Goal: Register for event/course

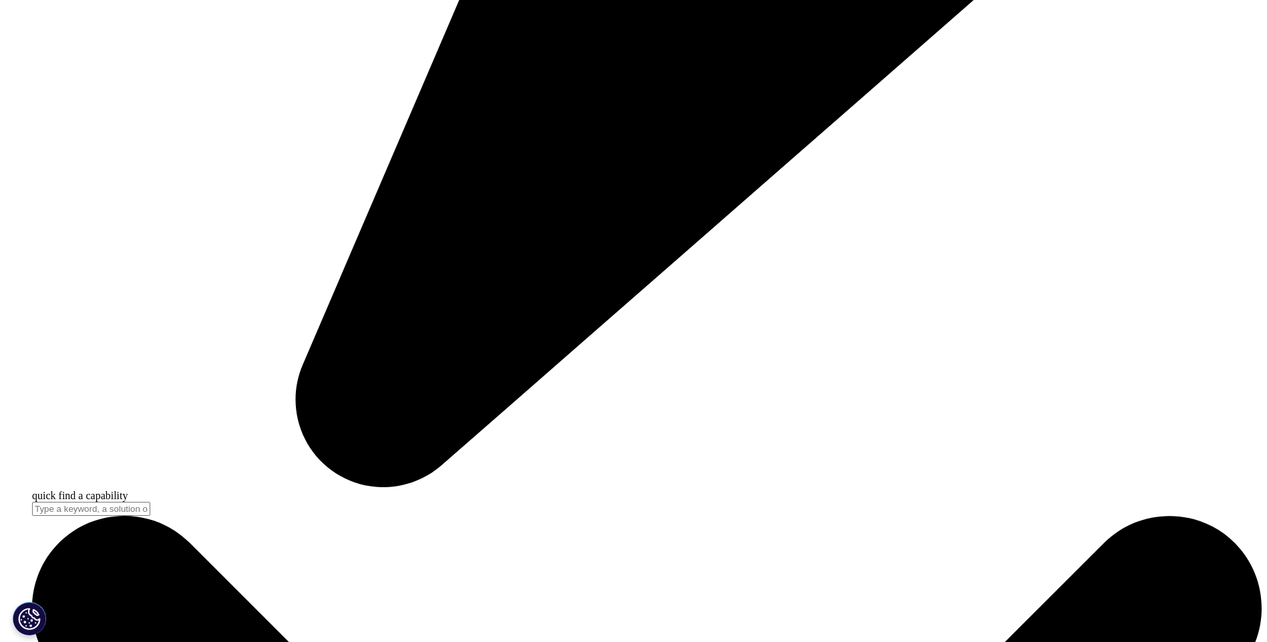
scroll to position [5056, 0]
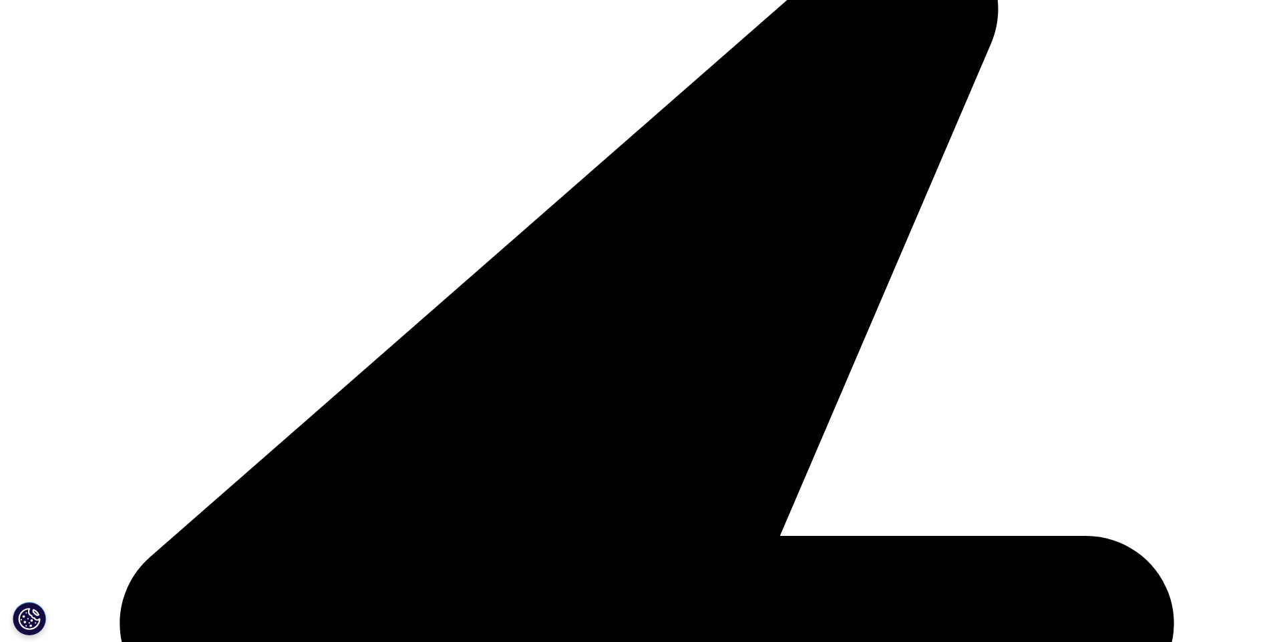
scroll to position [467, 0]
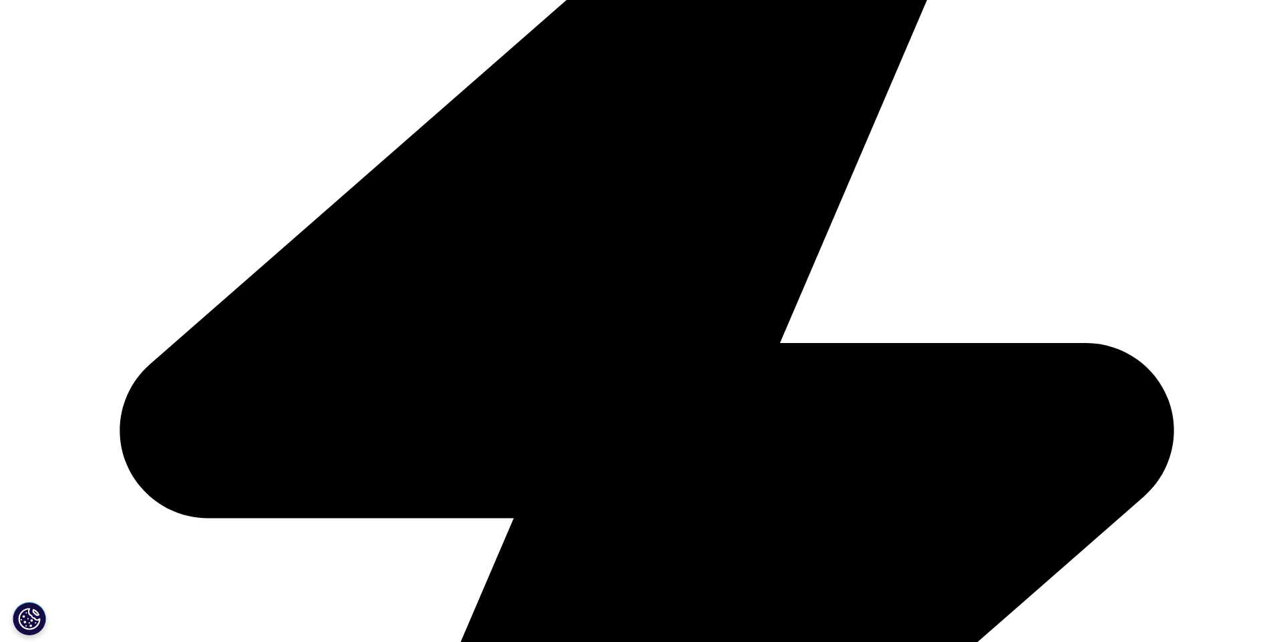
scroll to position [601, 0]
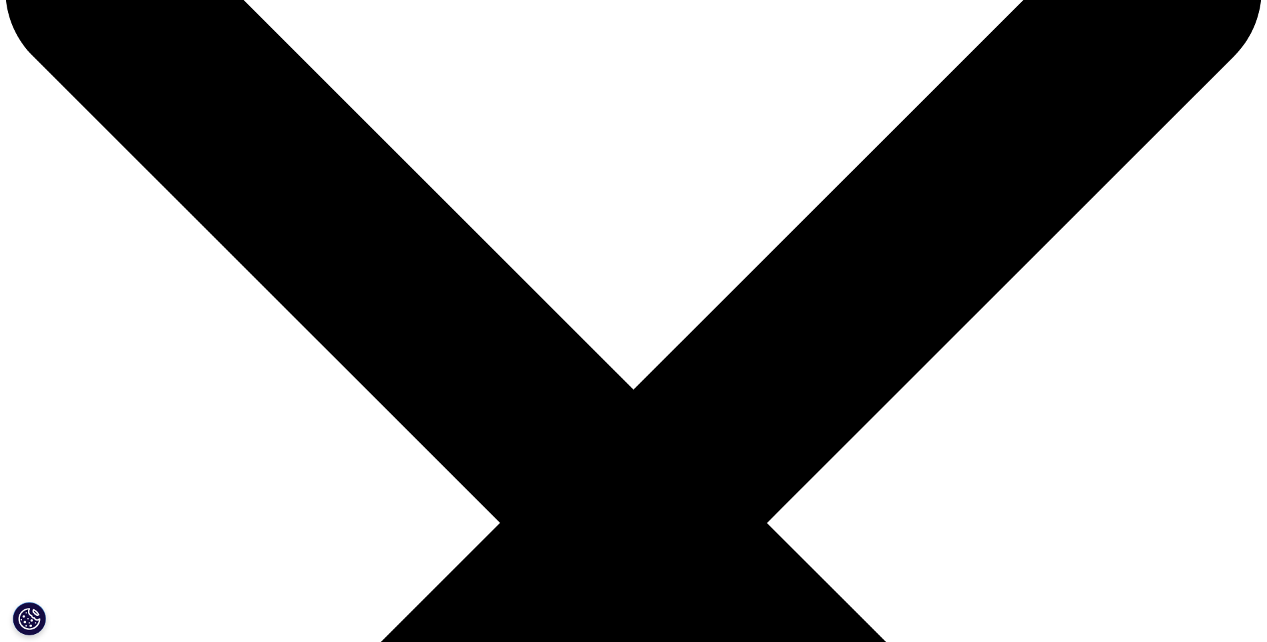
scroll to position [134, 0]
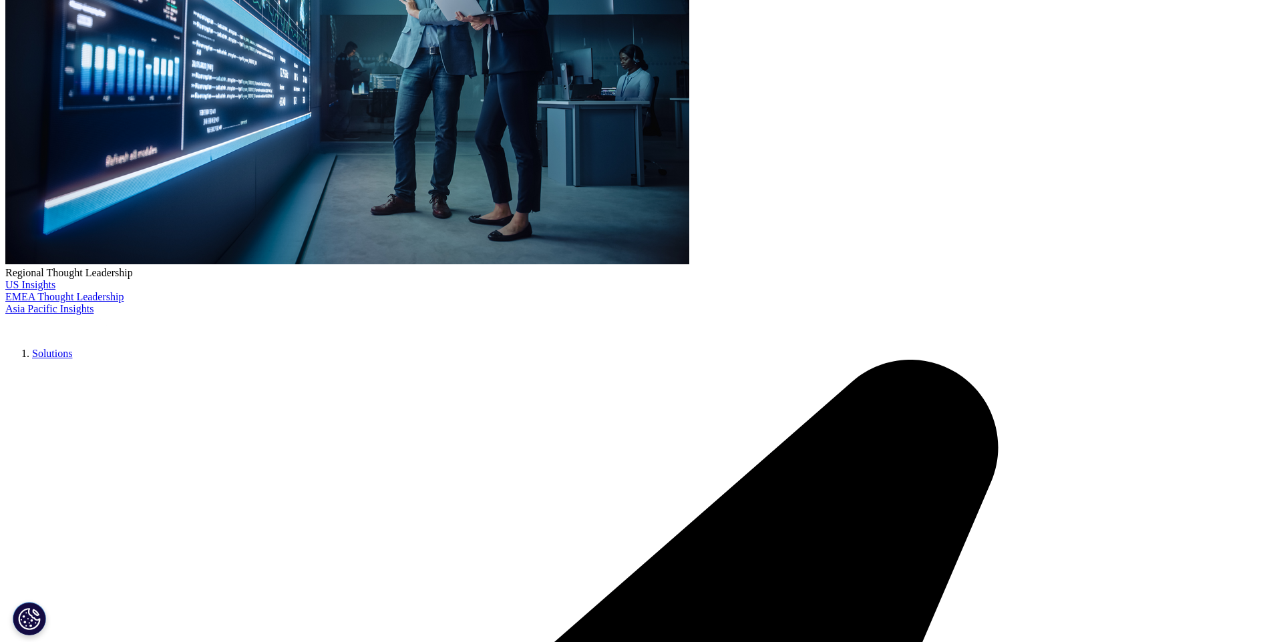
scroll to position [601, 0]
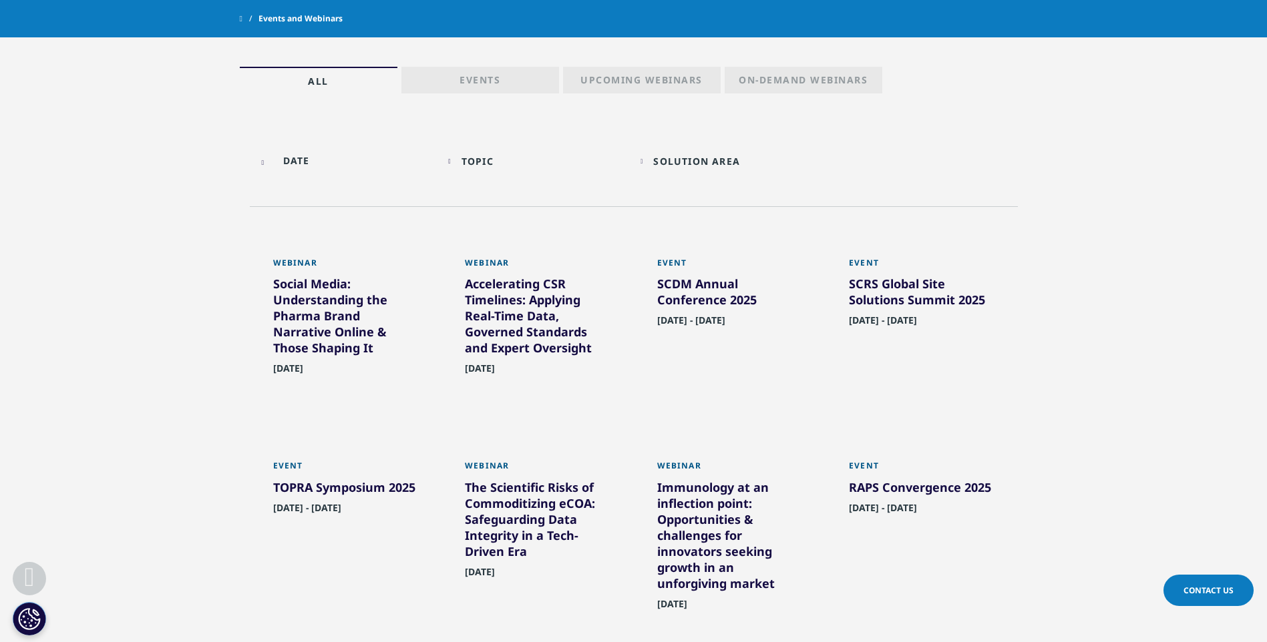
click at [345, 348] on div "Social Media: Understanding the Pharma Brand Narrative Online & Those Shaping It" at bounding box center [346, 318] width 146 height 85
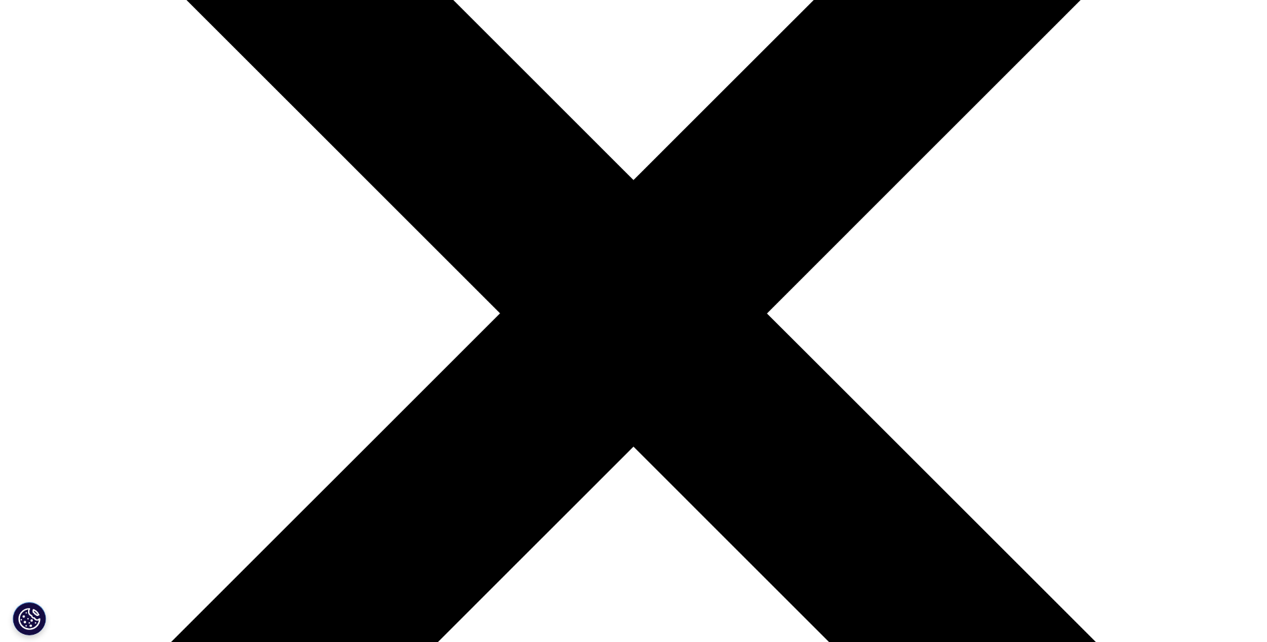
scroll to position [67, 0]
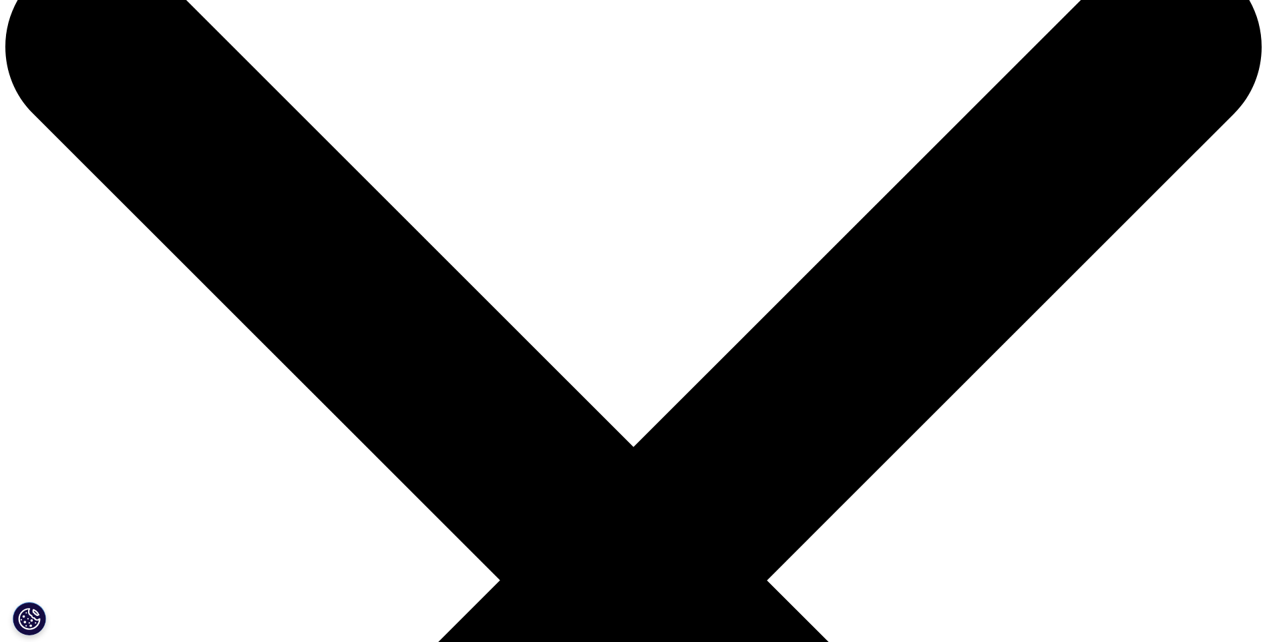
drag, startPoint x: 436, startPoint y: 252, endPoint x: 529, endPoint y: 277, distance: 96.9
copy div "5:00PM - 6:00PM (GMT+0300)"
drag, startPoint x: 635, startPoint y: 369, endPoint x: 596, endPoint y: 359, distance: 40.6
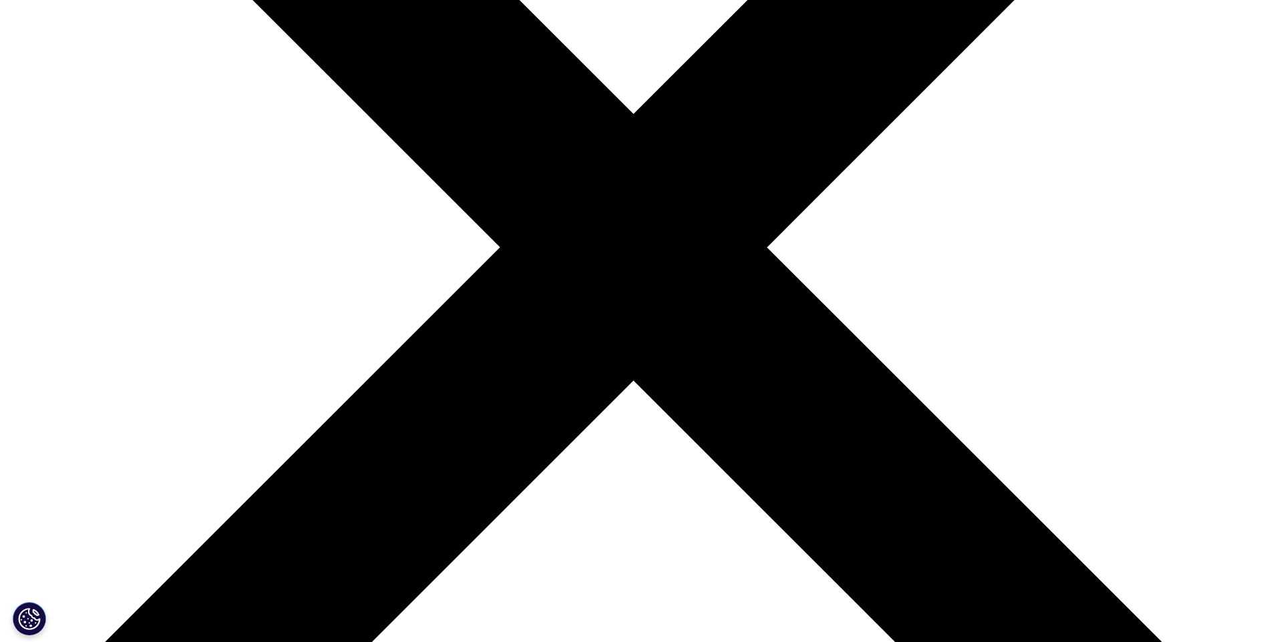
scroll to position [401, 0]
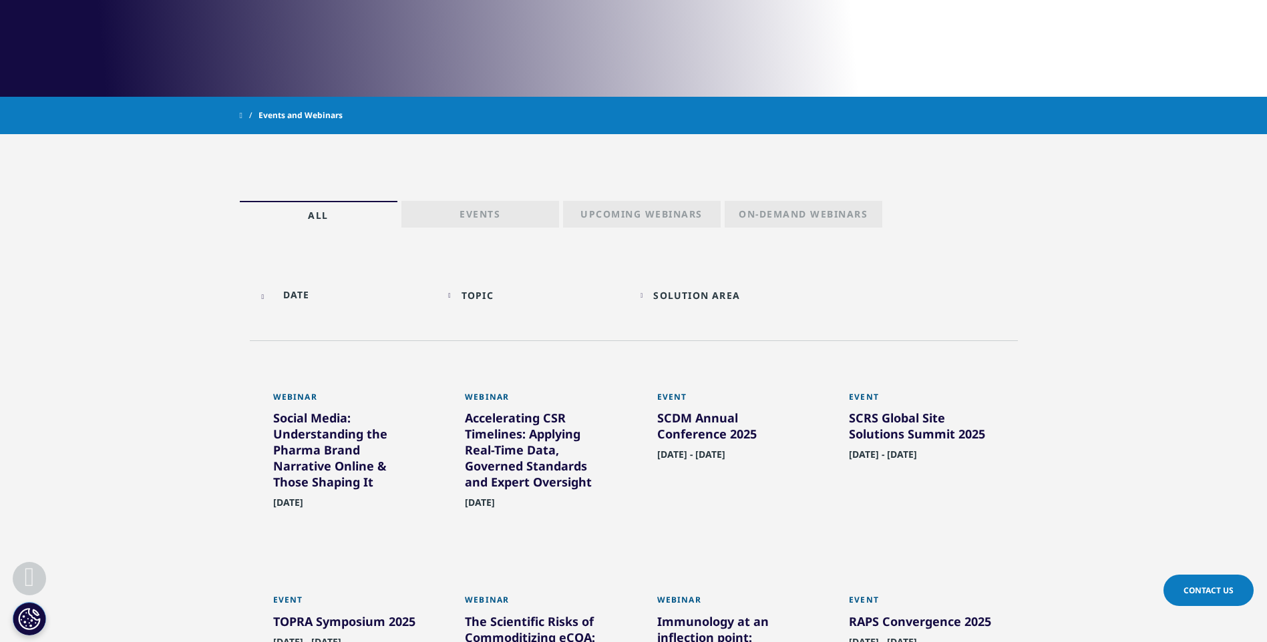
scroll to position [447, 0]
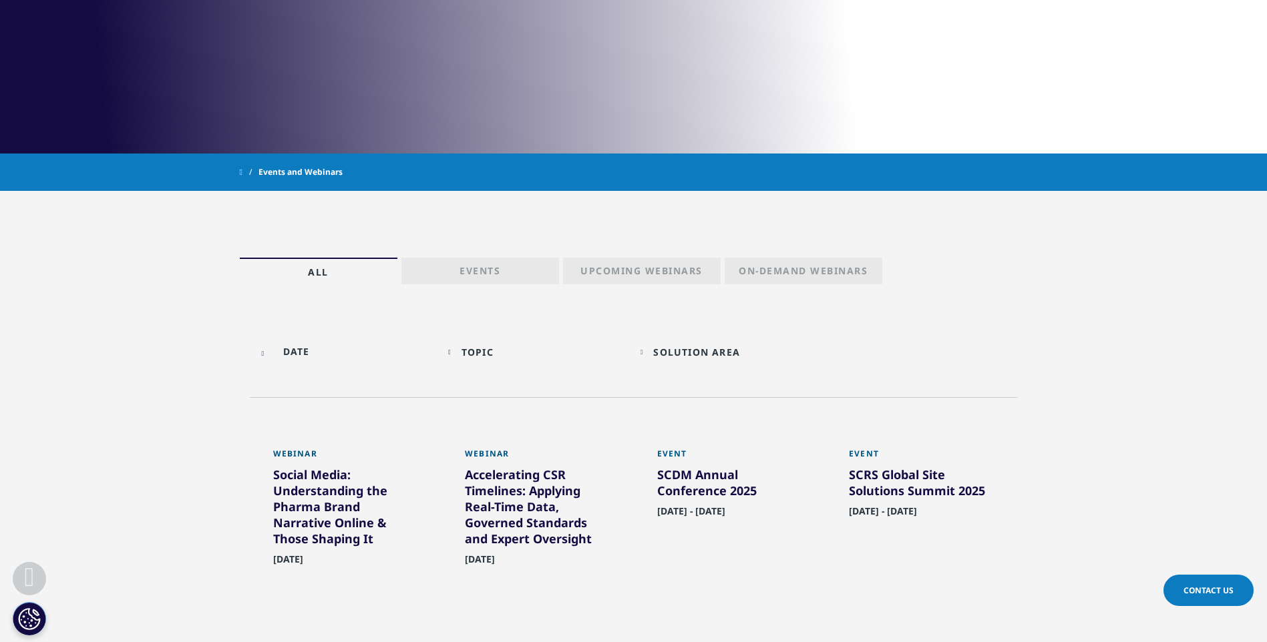
click at [719, 547] on div "[DATE] - [DATE]" at bounding box center [730, 526] width 146 height 45
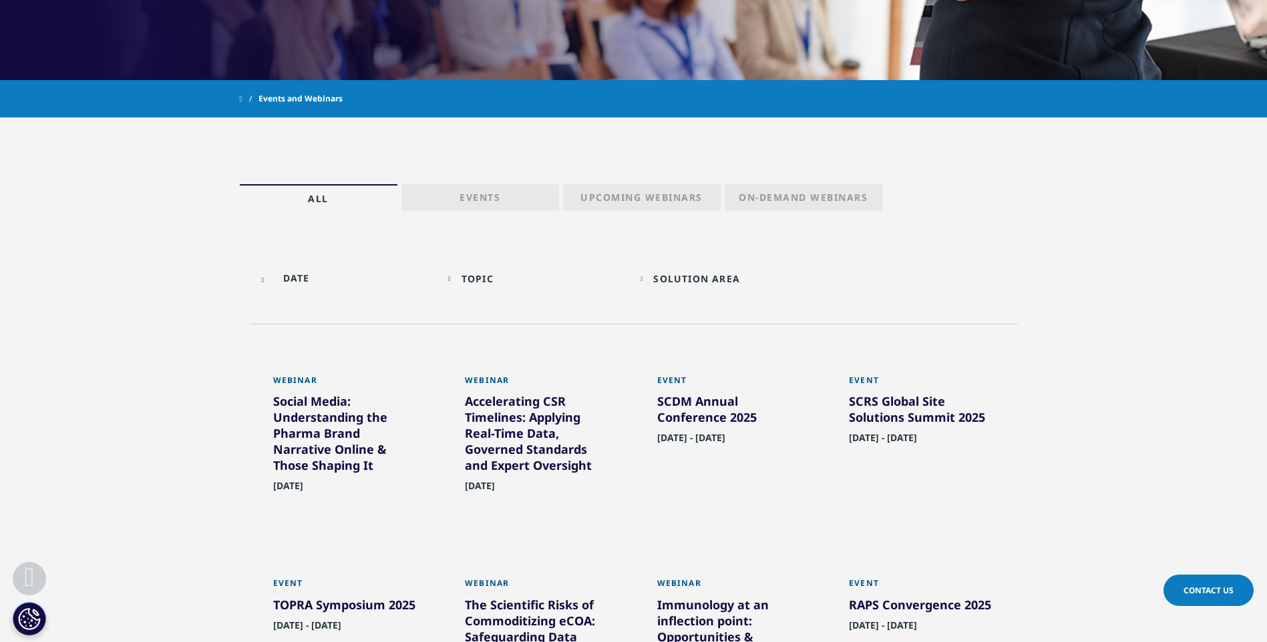
scroll to position [648, 0]
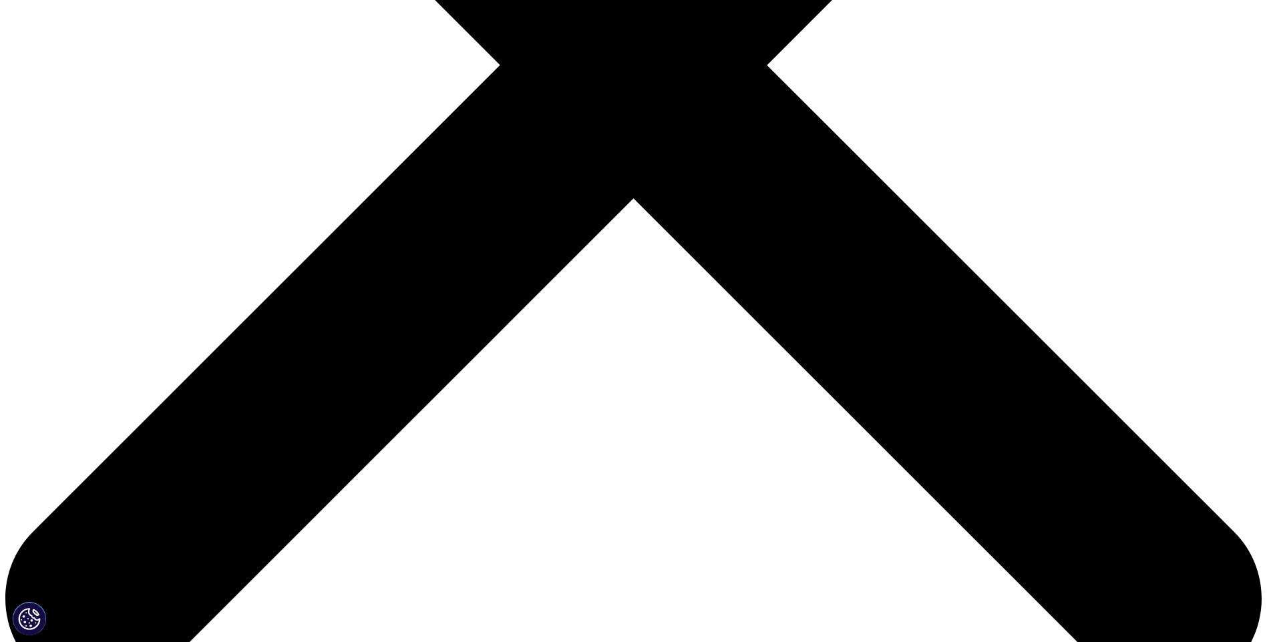
scroll to position [648, 0]
